Goal: Navigation & Orientation: Find specific page/section

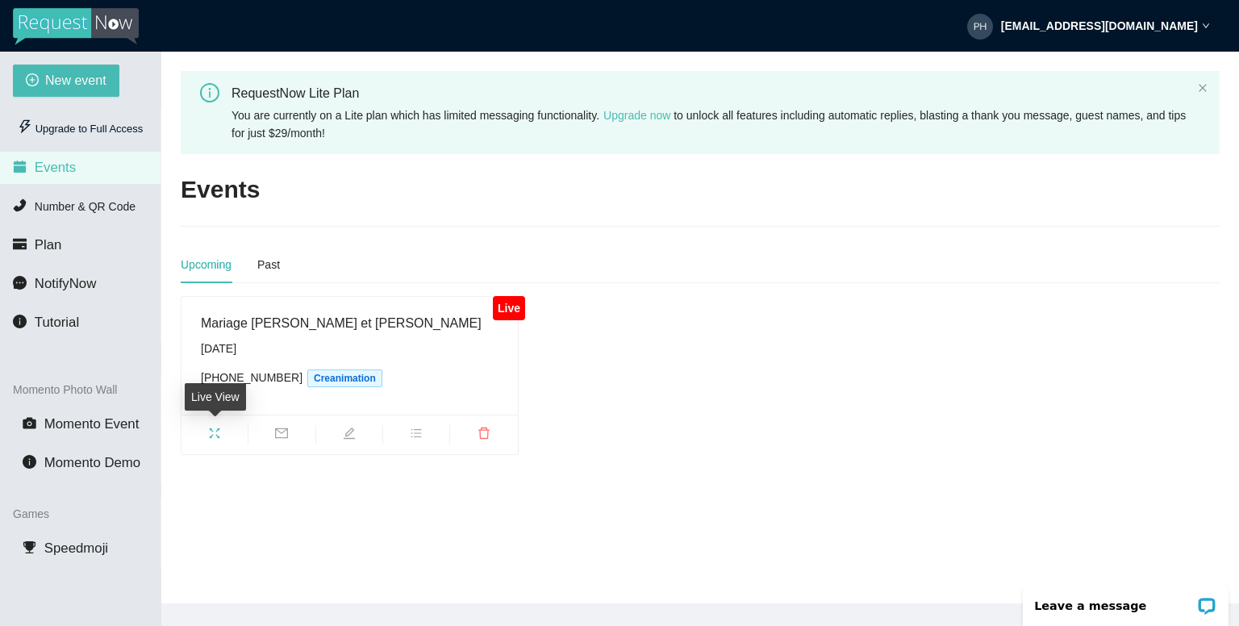
click at [216, 435] on icon "fullscreen" at bounding box center [215, 433] width 10 height 10
